Goal: Contribute content

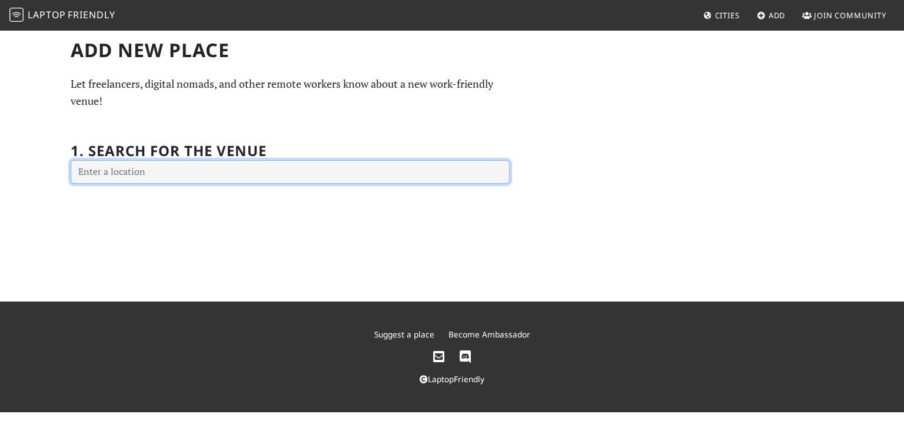
click at [278, 175] on input "text" at bounding box center [290, 172] width 439 height 24
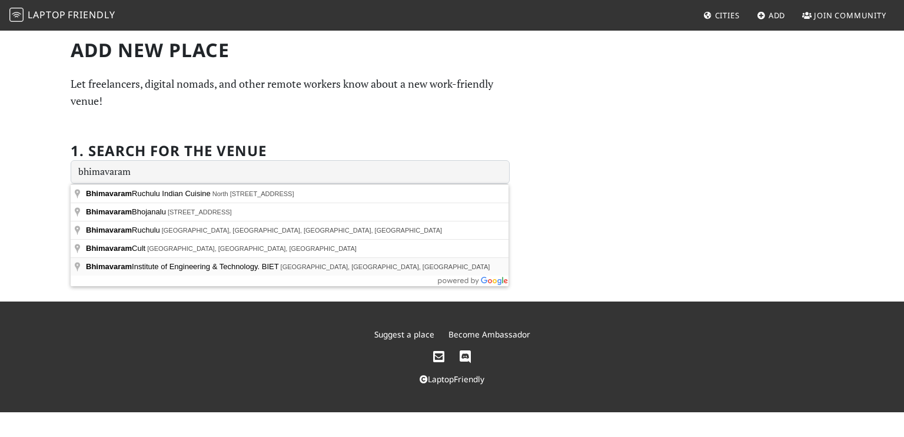
type input "Bhimavaram Institute of Engineering & Technology. BIET, Pennada, Andhra Pradesh…"
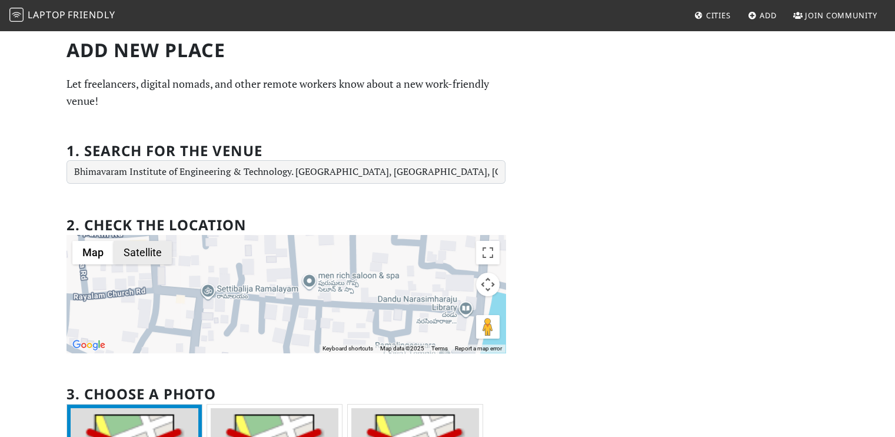
click at [143, 255] on button "Satellite" at bounding box center [143, 253] width 58 height 24
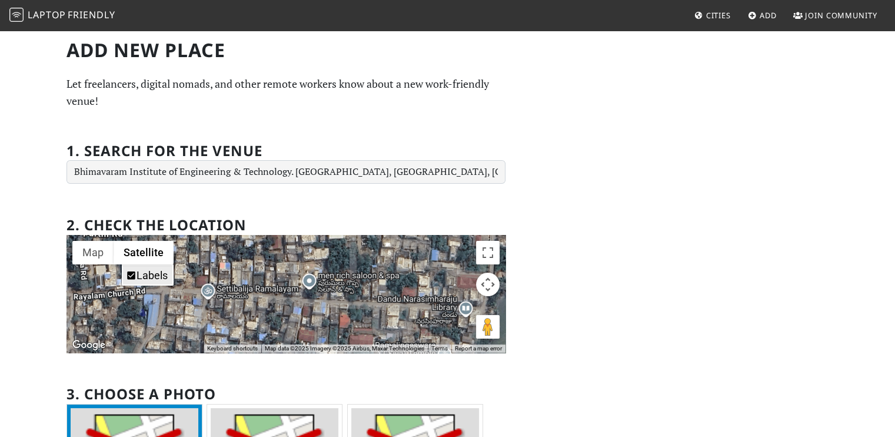
click at [147, 271] on label "Labels" at bounding box center [152, 275] width 31 height 12
click at [153, 271] on label "Labels" at bounding box center [152, 275] width 31 height 12
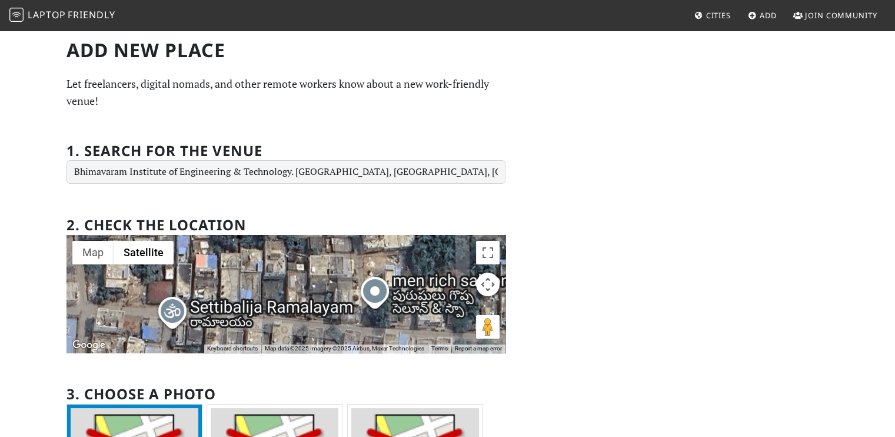
click at [243, 271] on div at bounding box center [286, 294] width 439 height 118
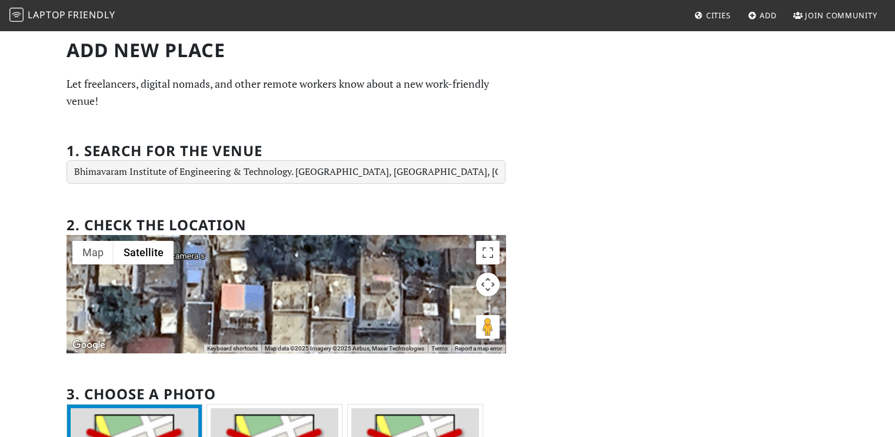
click at [240, 290] on div at bounding box center [286, 294] width 439 height 118
click at [228, 299] on div at bounding box center [286, 294] width 439 height 118
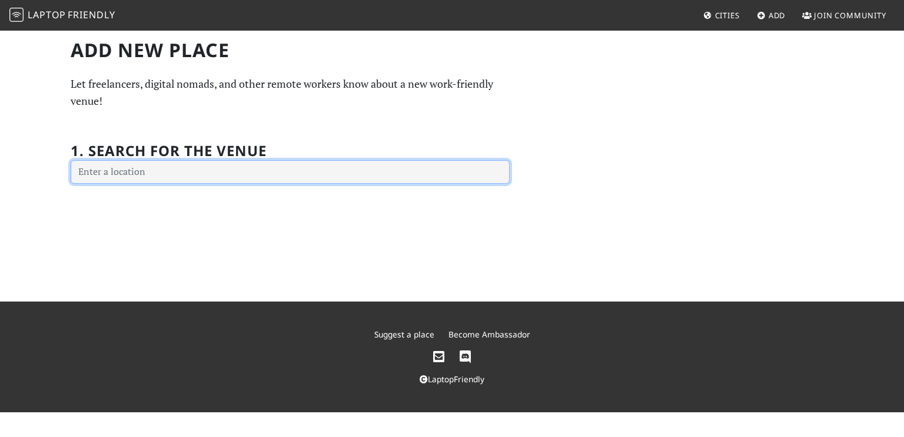
click at [233, 169] on input "text" at bounding box center [290, 172] width 439 height 24
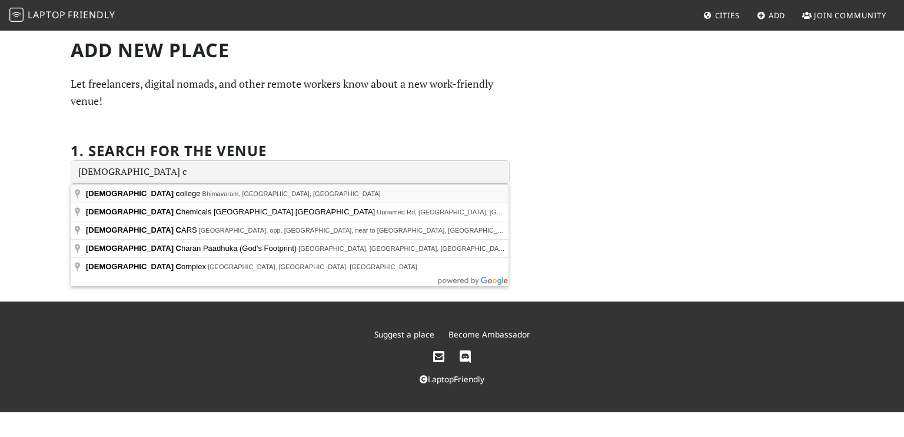
type input "[GEOGRAPHIC_DATA], [GEOGRAPHIC_DATA], [GEOGRAPHIC_DATA], [GEOGRAPHIC_DATA]"
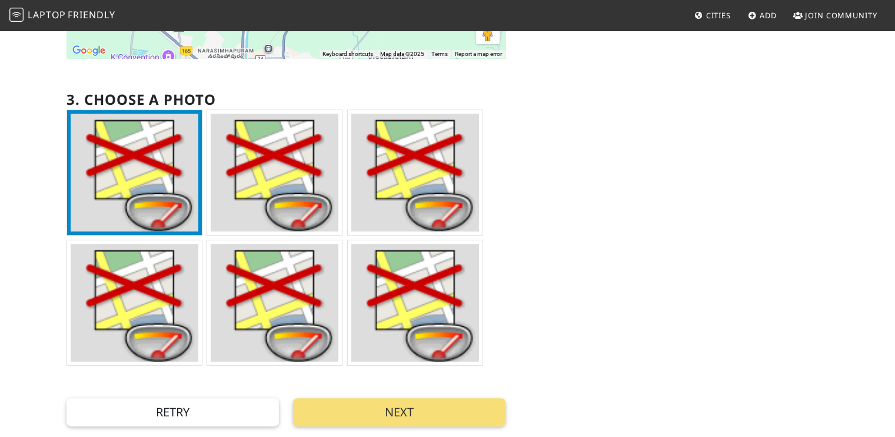
scroll to position [412, 0]
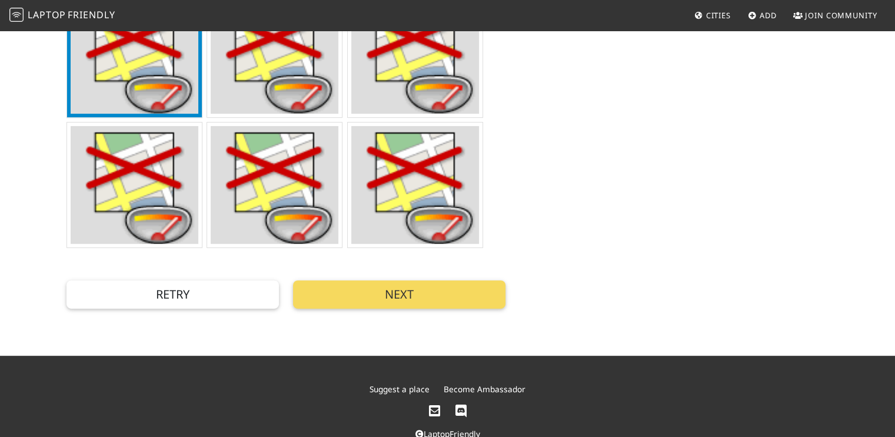
click at [349, 293] on button "Next" at bounding box center [399, 294] width 213 height 28
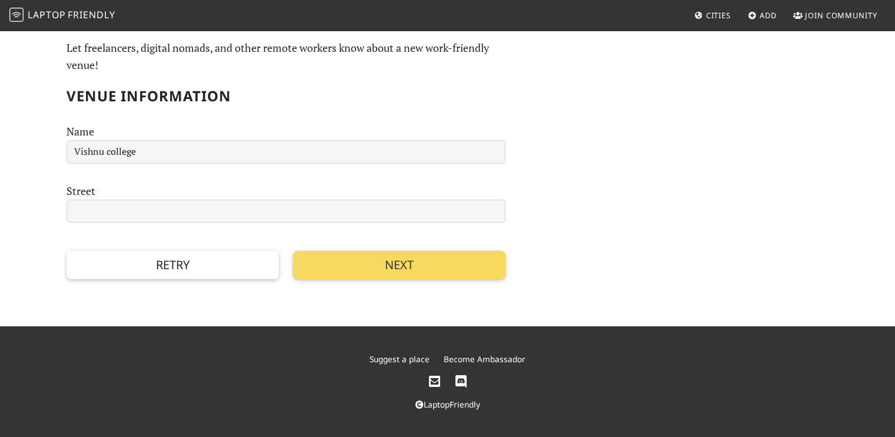
scroll to position [0, 0]
